Goal: Task Accomplishment & Management: Manage account settings

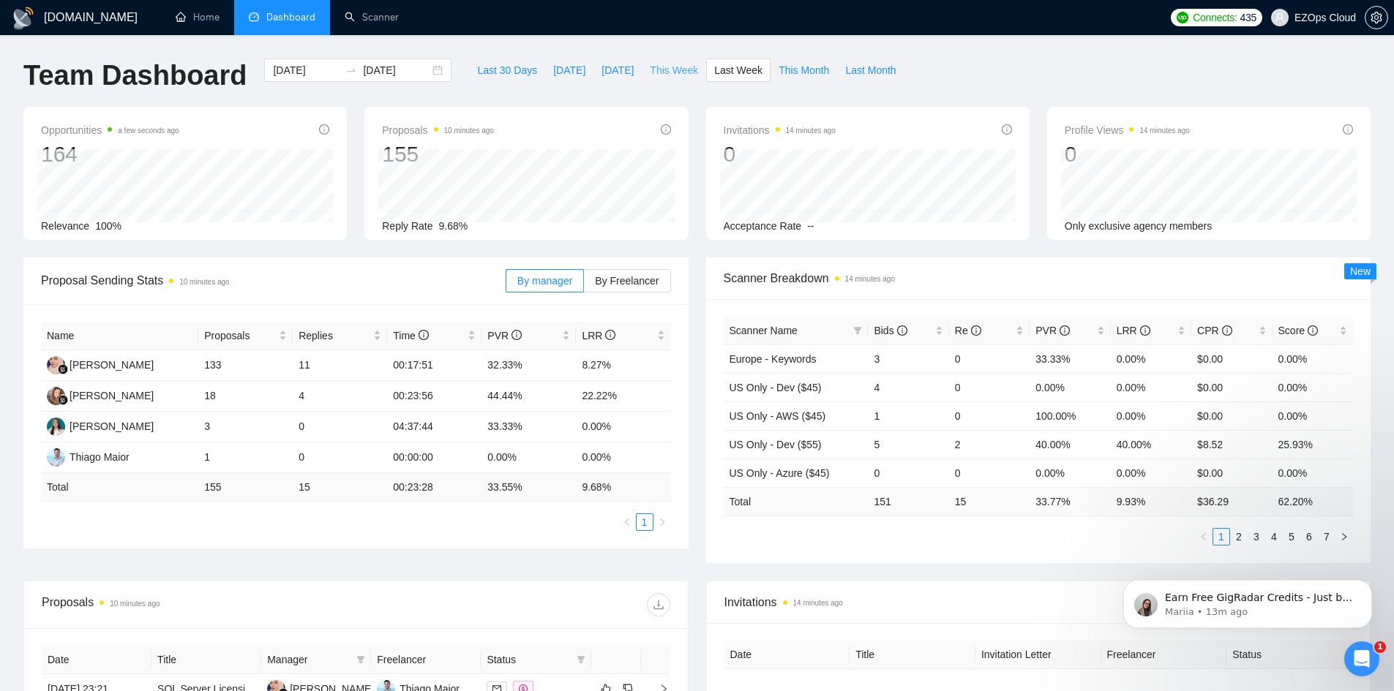
click at [669, 71] on span "This Week" at bounding box center [674, 70] width 48 height 16
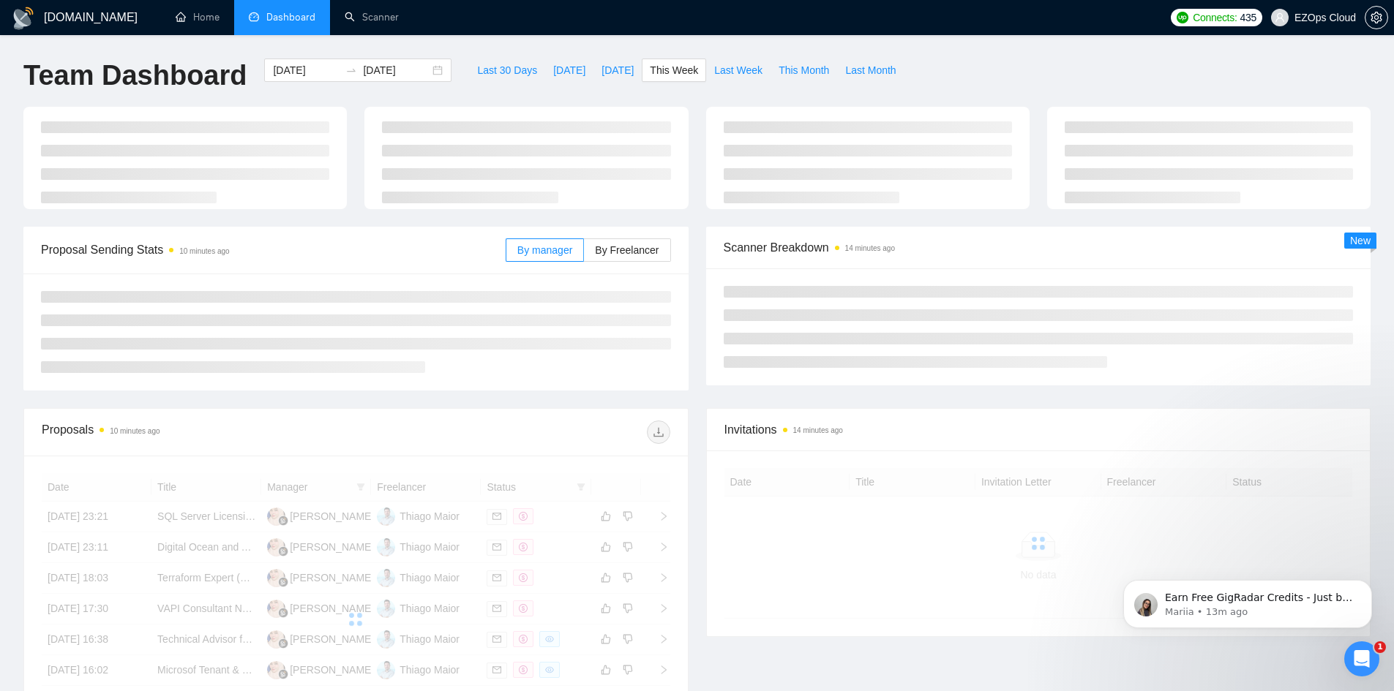
type input "2025-08-25"
type input "2025-08-31"
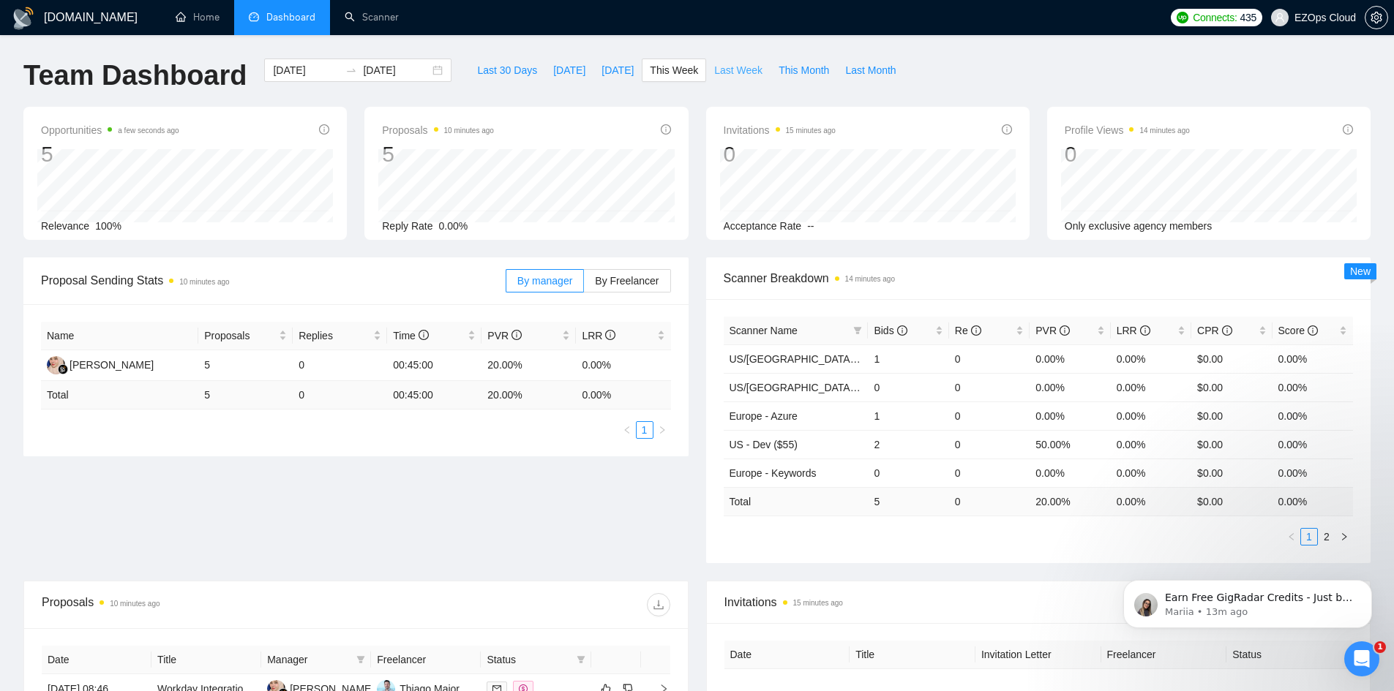
click at [722, 64] on span "Last Week" at bounding box center [738, 70] width 48 height 16
type input "[DATE]"
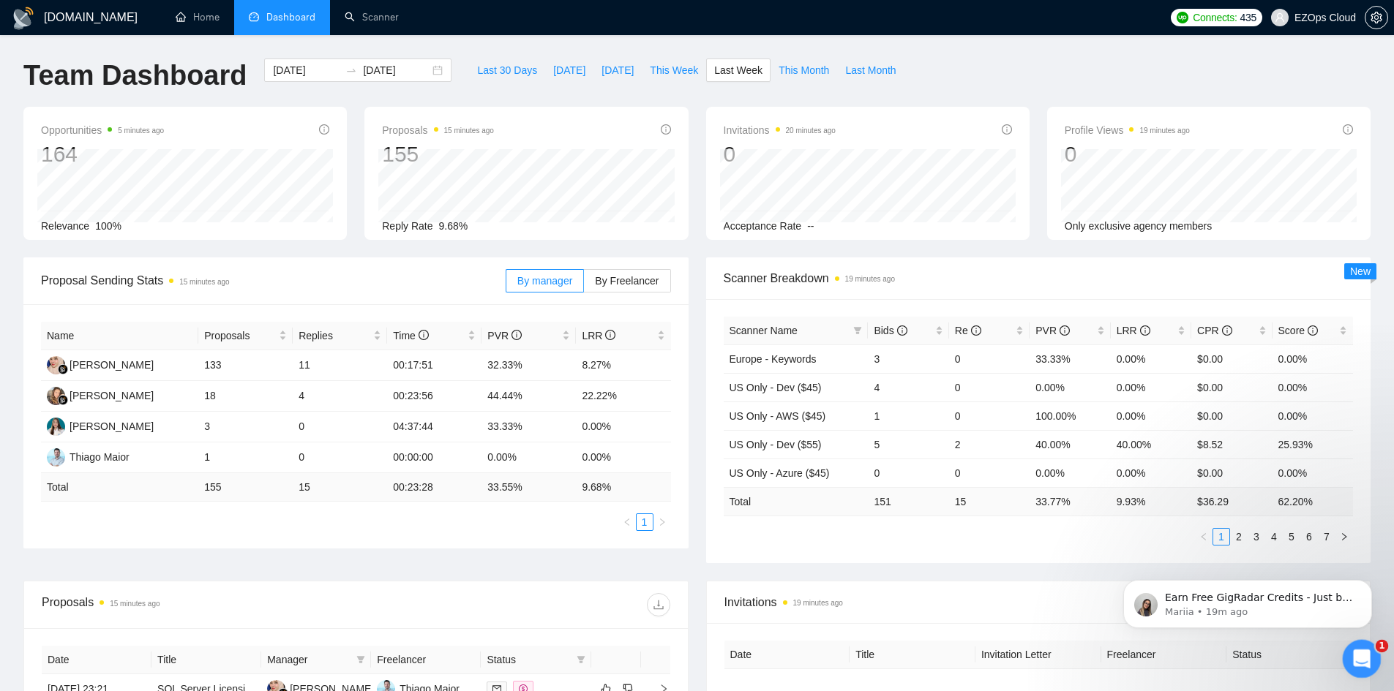
click at [1348, 650] on div "Open Intercom Messenger" at bounding box center [1359, 657] width 48 height 48
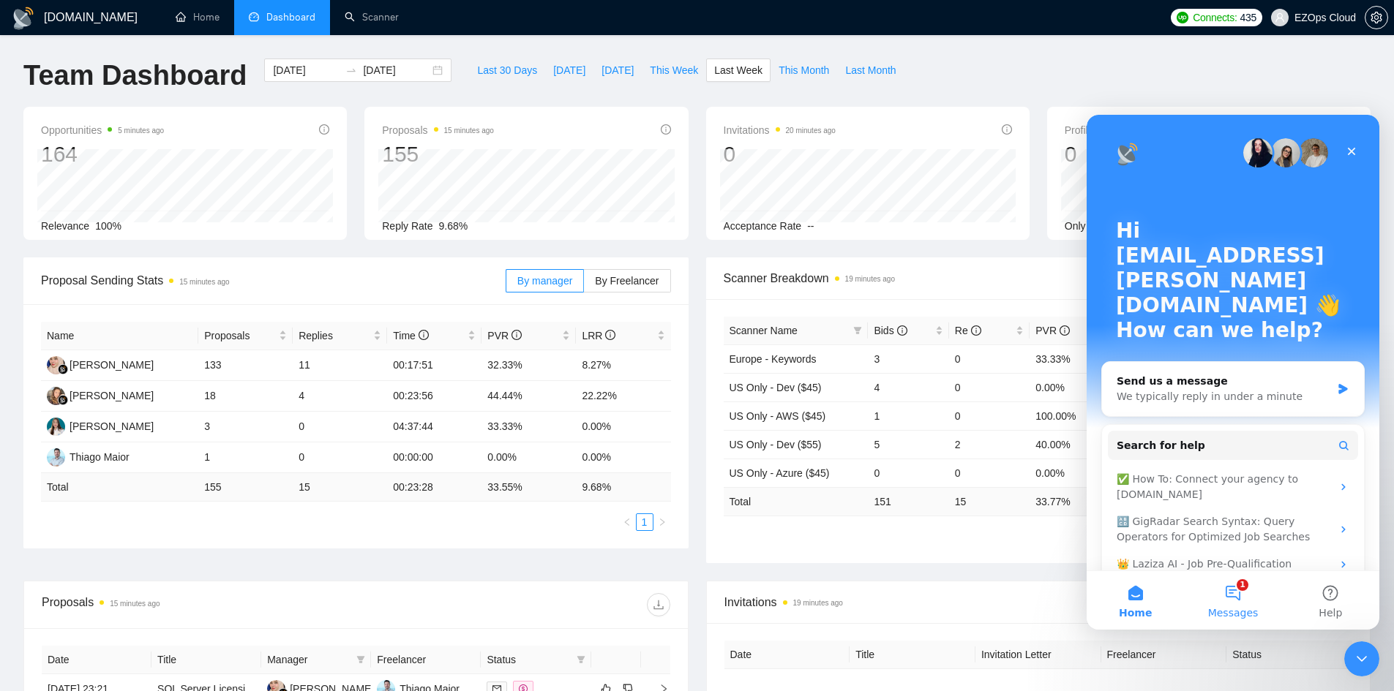
click at [1247, 600] on button "1 Messages" at bounding box center [1232, 600] width 97 height 59
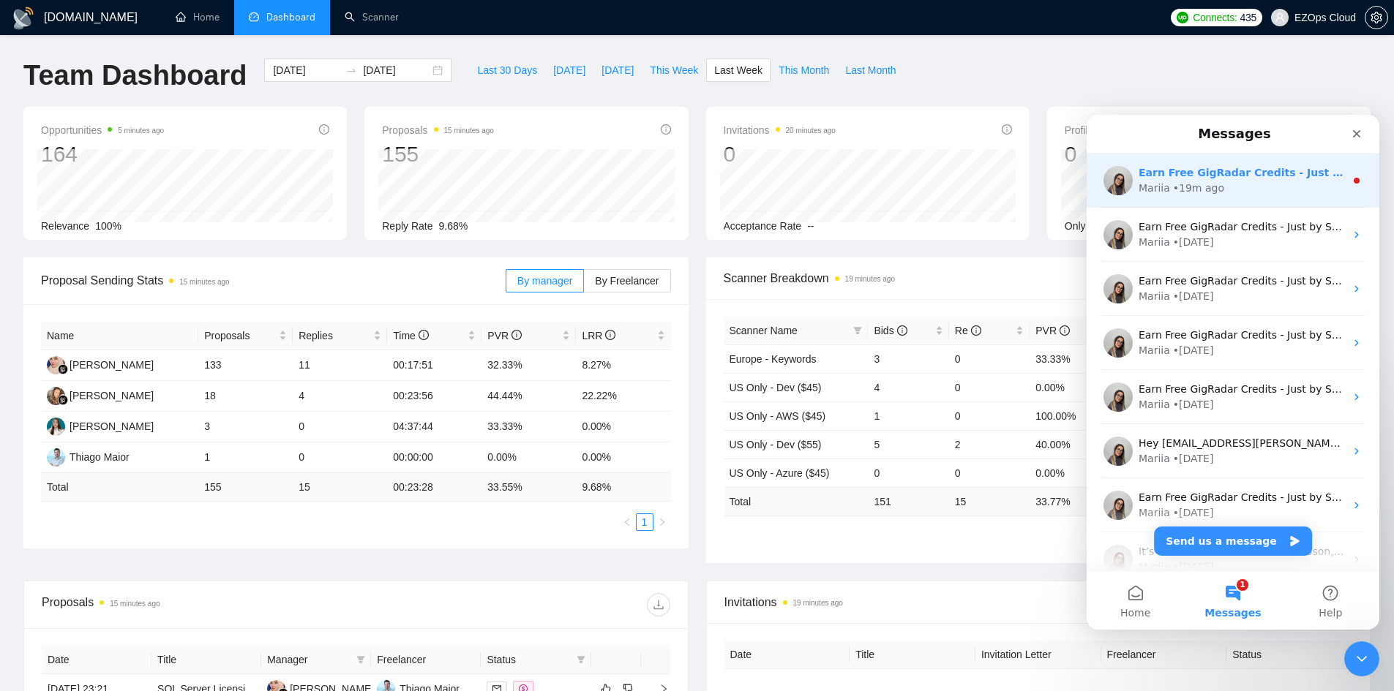
click at [1282, 180] on div "Earn Free GigRadar Credits - Just by Sharing Your Story! 💬 Want more credits fo…" at bounding box center [1241, 172] width 206 height 15
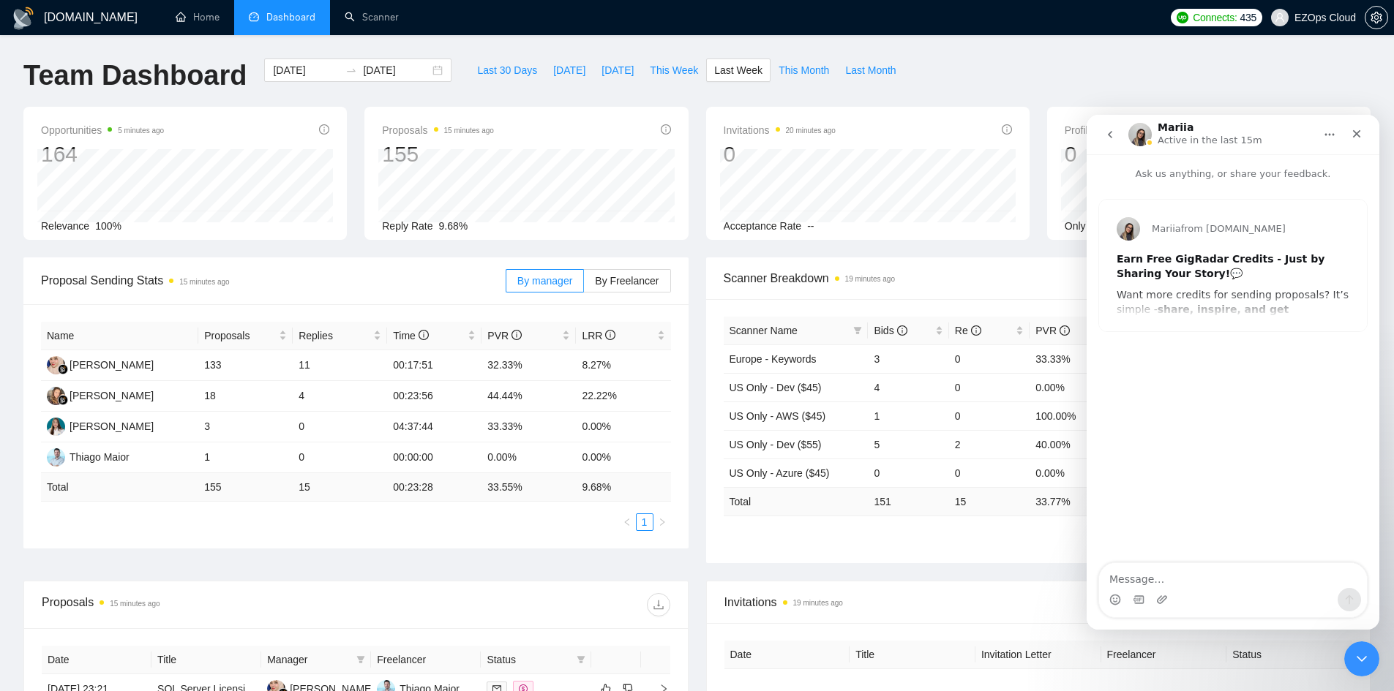
click at [1108, 138] on icon "go back" at bounding box center [1110, 135] width 12 height 12
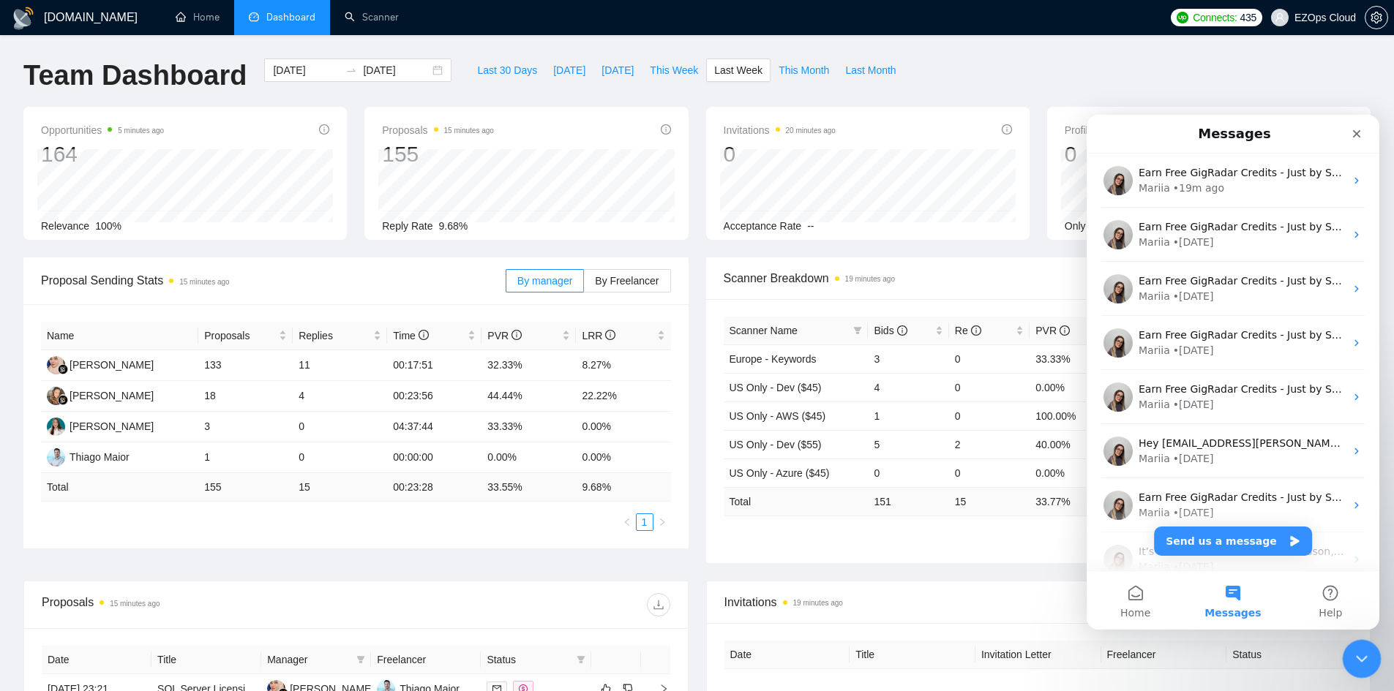
click at [1362, 648] on icon "Close Intercom Messenger" at bounding box center [1360, 657] width 18 height 18
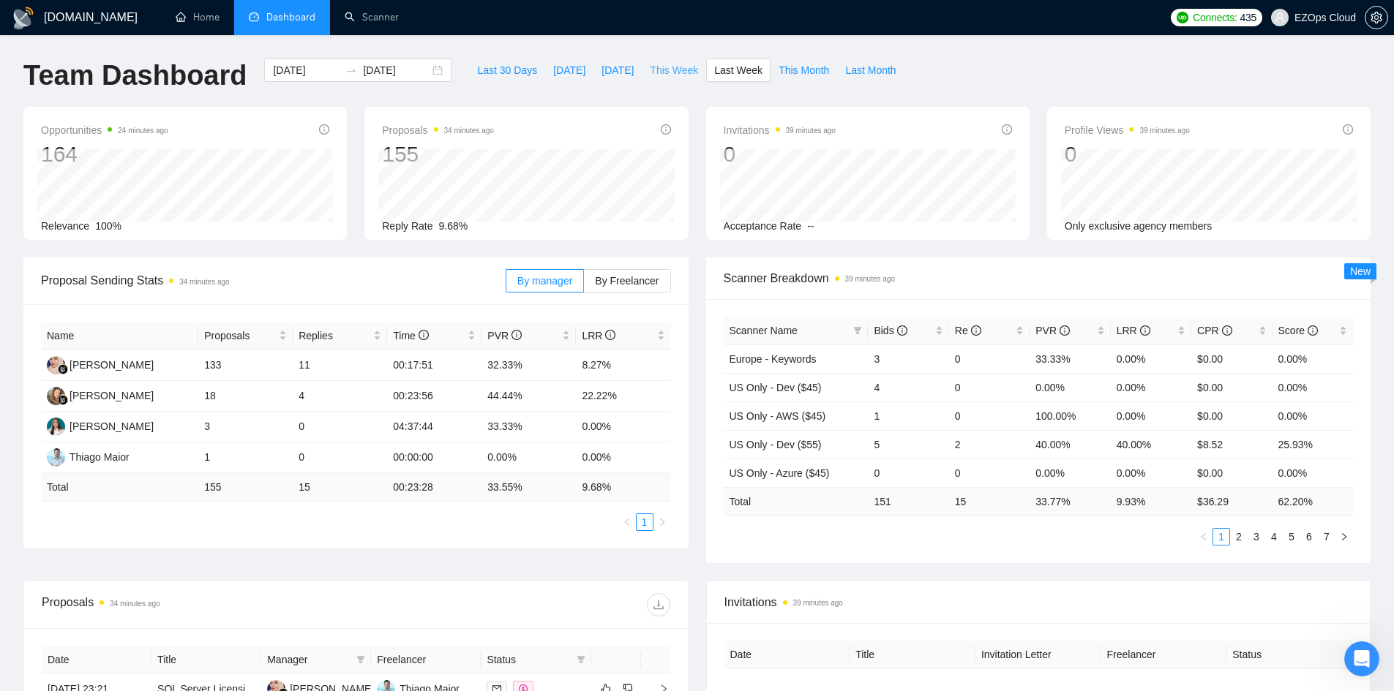
click at [672, 80] on button "This Week" at bounding box center [674, 70] width 64 height 23
type input "2025-08-25"
type input "2025-08-31"
